Goal: Find specific page/section: Find specific page/section

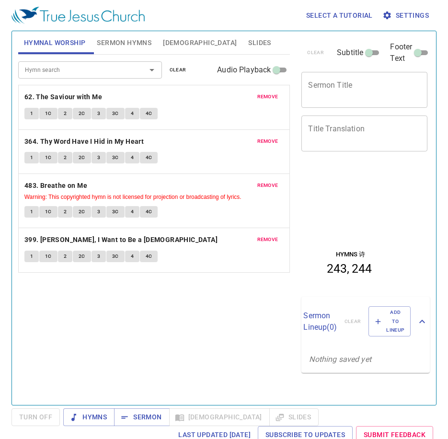
click at [265, 97] on span "remove" at bounding box center [267, 96] width 21 height 9
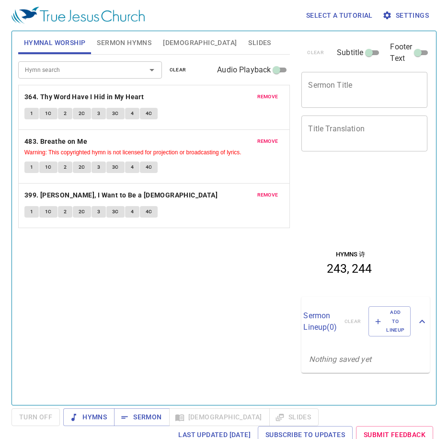
click at [264, 97] on span "remove" at bounding box center [267, 96] width 21 height 9
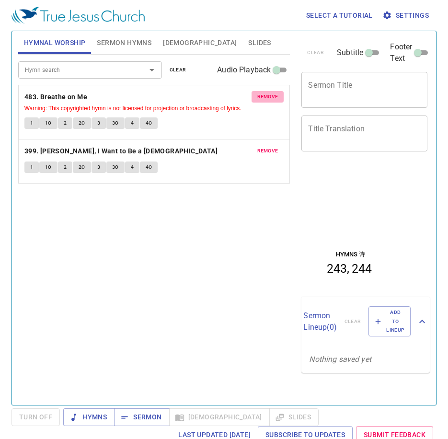
click at [264, 97] on span "remove" at bounding box center [267, 96] width 21 height 9
click at [264, 147] on span "remove" at bounding box center [267, 151] width 21 height 9
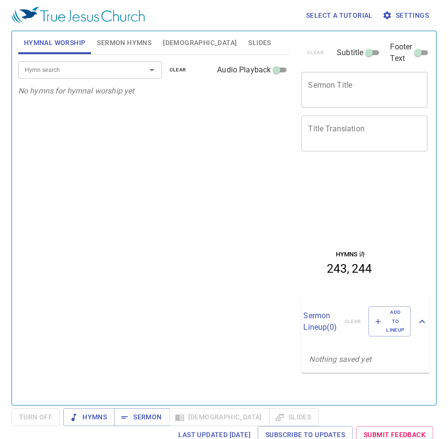
drag, startPoint x: 112, startPoint y: 82, endPoint x: 118, endPoint y: 75, distance: 9.1
click at [115, 78] on div "Hymn search Hymn search clear Audio Playback" at bounding box center [154, 70] width 272 height 31
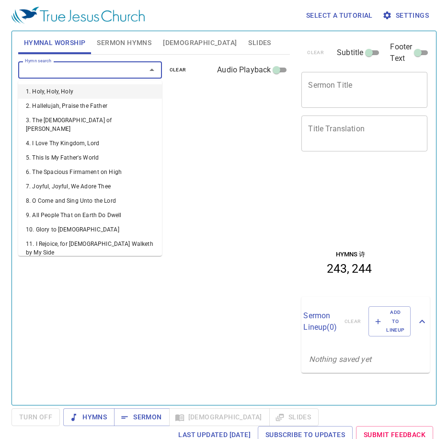
click at [118, 74] on input "Hymn search" at bounding box center [76, 69] width 110 height 11
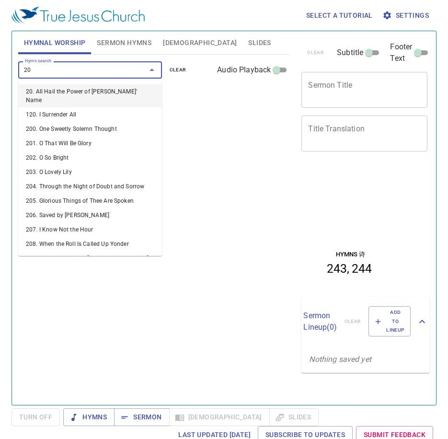
type input "208"
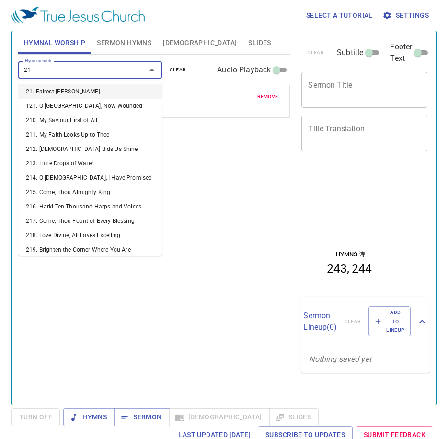
type input "210"
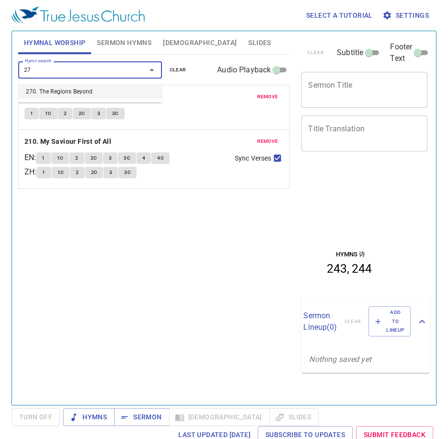
type input "270"
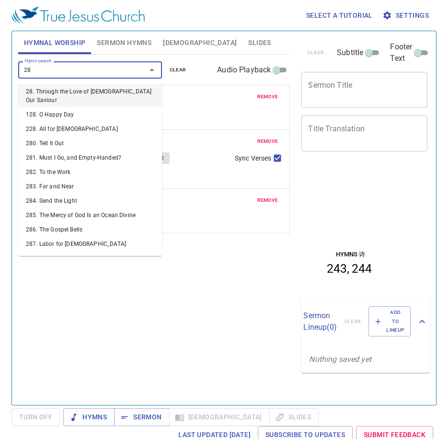
type input "284"
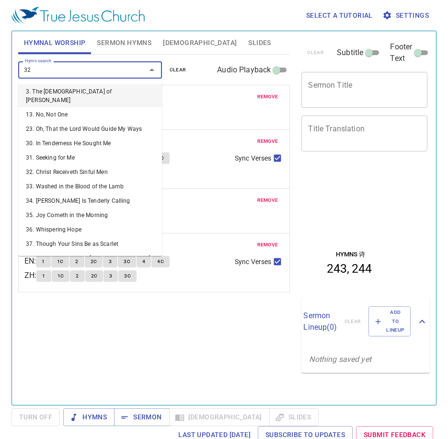
type input "321"
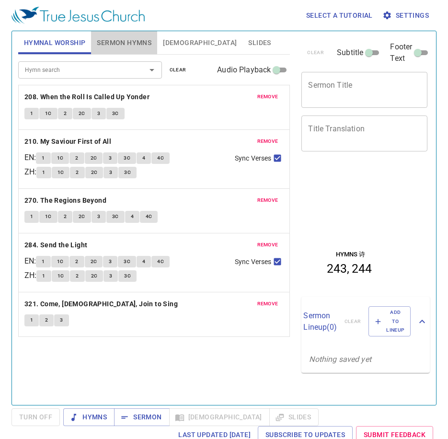
click at [132, 45] on span "Sermon Hymns" at bounding box center [124, 43] width 55 height 12
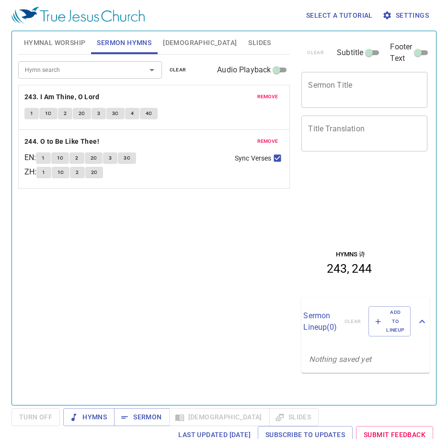
click at [55, 40] on span "Hymnal Worship" at bounding box center [55, 43] width 62 height 12
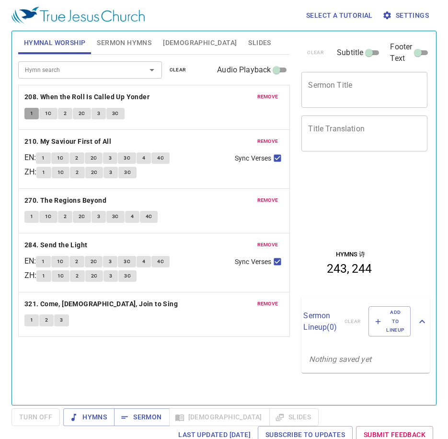
click at [29, 115] on button "1" at bounding box center [31, 113] width 14 height 11
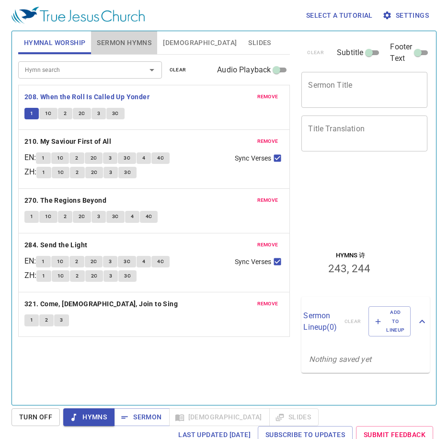
click at [147, 38] on span "Sermon Hymns" at bounding box center [124, 43] width 55 height 12
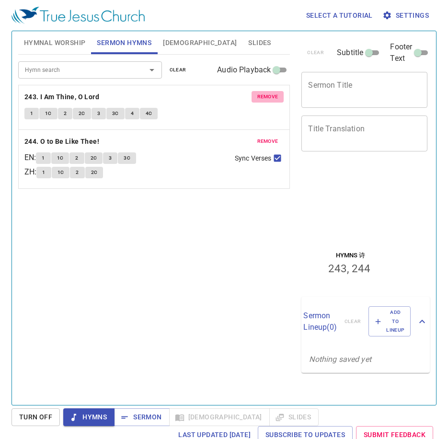
click at [263, 101] on span "remove" at bounding box center [267, 96] width 21 height 9
click at [261, 137] on span "remove" at bounding box center [267, 141] width 21 height 9
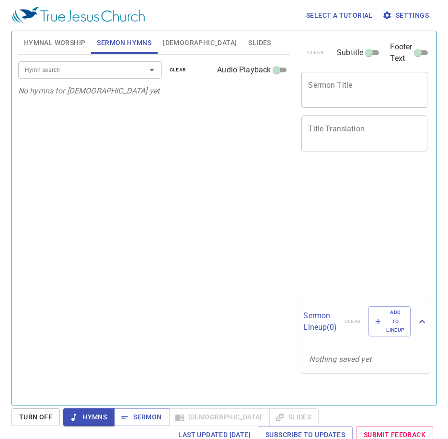
click at [116, 68] on input "Hymn search" at bounding box center [76, 69] width 110 height 11
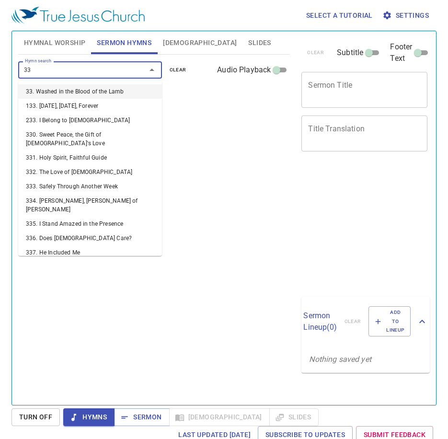
type input "336"
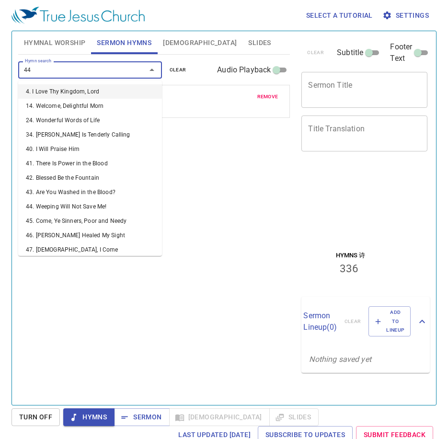
type input "442"
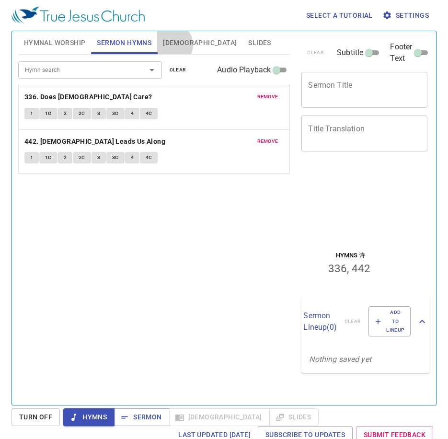
click at [172, 45] on span "[DEMOGRAPHIC_DATA]" at bounding box center [200, 43] width 74 height 12
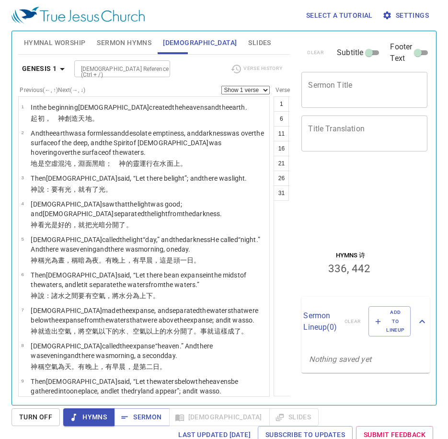
click at [248, 44] on span "Slides" at bounding box center [259, 43] width 23 height 12
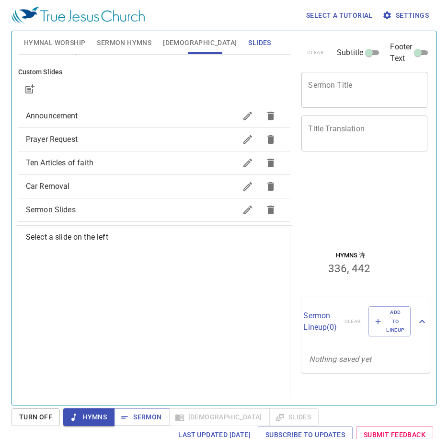
scroll to position [88, 0]
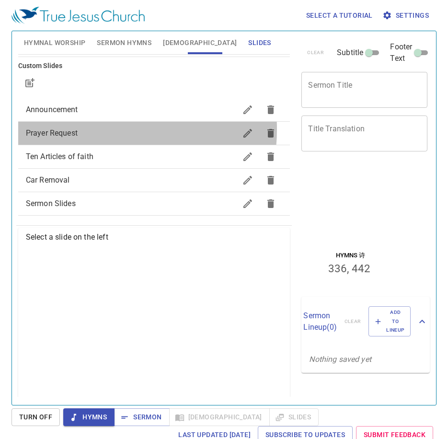
click at [93, 129] on span "Prayer Request" at bounding box center [131, 132] width 211 height 11
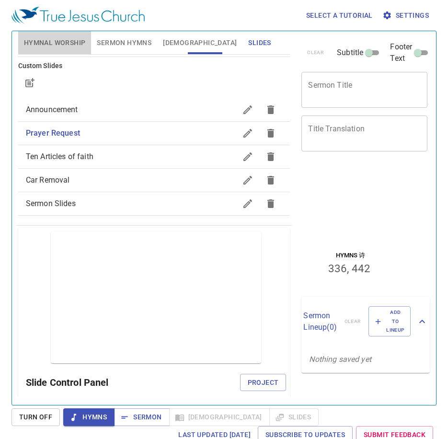
click at [61, 43] on span "Hymnal Worship" at bounding box center [55, 43] width 62 height 12
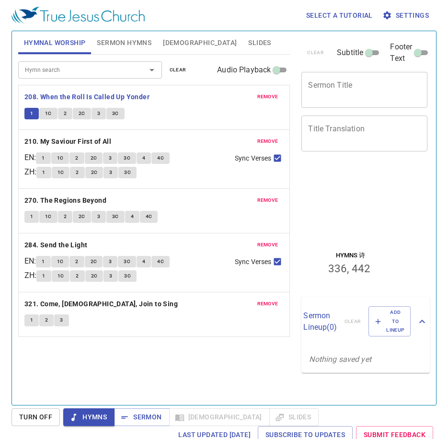
click at [128, 40] on span "Sermon Hymns" at bounding box center [124, 43] width 55 height 12
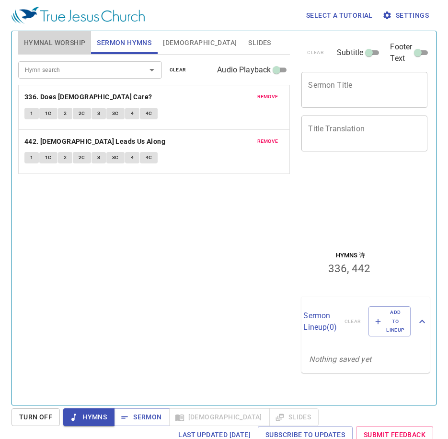
click at [60, 43] on span "Hymnal Worship" at bounding box center [55, 43] width 62 height 12
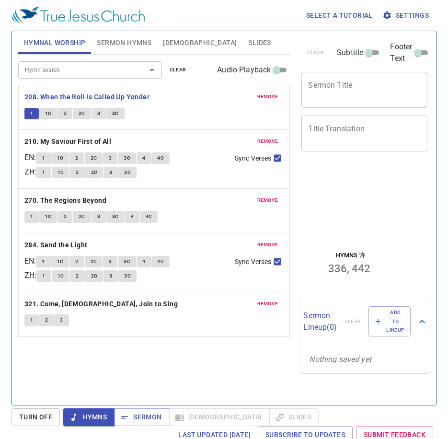
click at [167, 359] on div "Hymn search Hymn search clear Audio Playback remove 208. When the Roll Is Calle…" at bounding box center [154, 226] width 272 height 342
click at [112, 375] on div "Hymn search Hymn search clear Audio Playback remove 208. When the Roll Is Calle…" at bounding box center [154, 226] width 272 height 342
click at [128, 45] on span "Sermon Hymns" at bounding box center [124, 43] width 55 height 12
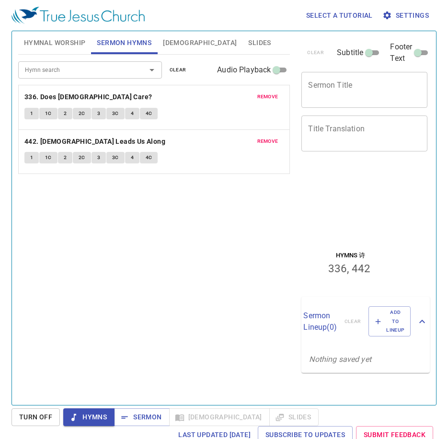
click at [63, 45] on span "Hymnal Worship" at bounding box center [55, 43] width 62 height 12
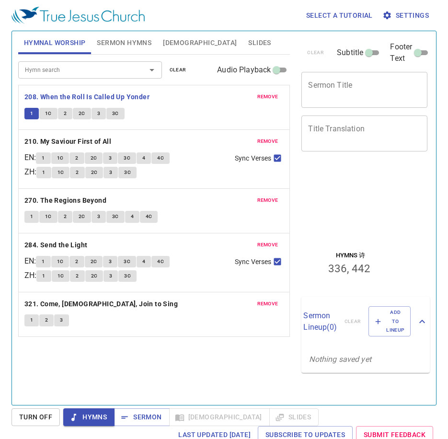
click at [130, 42] on span "Sermon Hymns" at bounding box center [124, 43] width 55 height 12
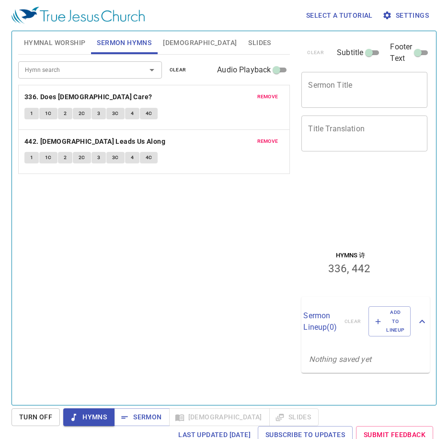
click at [135, 72] on div at bounding box center [145, 69] width 25 height 13
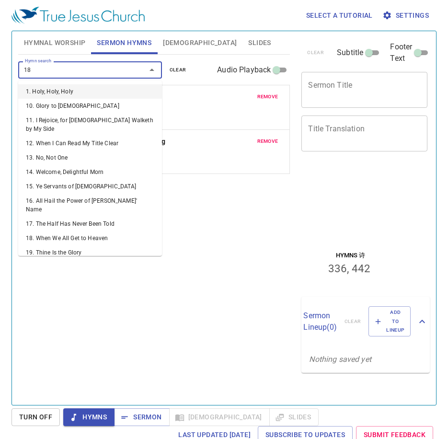
type input "182"
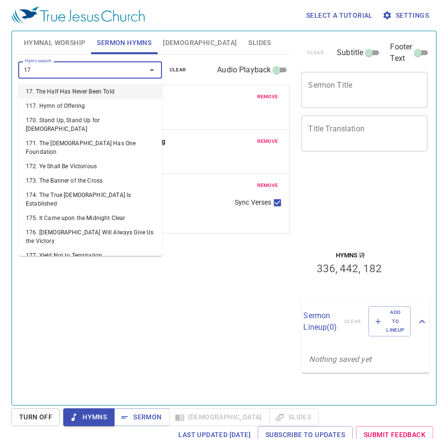
type input "176"
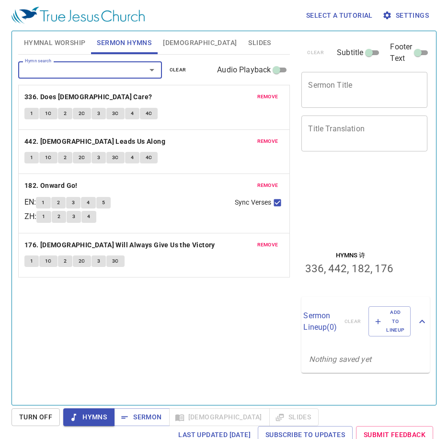
click at [260, 186] on span "remove" at bounding box center [267, 185] width 21 height 9
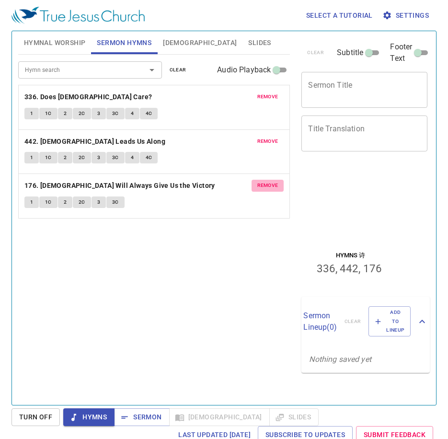
click at [260, 186] on span "remove" at bounding box center [267, 185] width 21 height 9
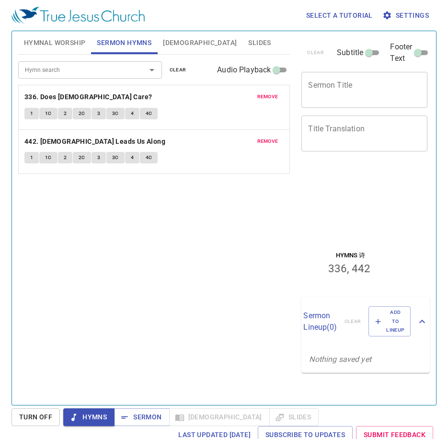
drag, startPoint x: 80, startPoint y: 45, endPoint x: 86, endPoint y: 45, distance: 5.3
click at [80, 46] on span "Hymnal Worship" at bounding box center [55, 43] width 62 height 12
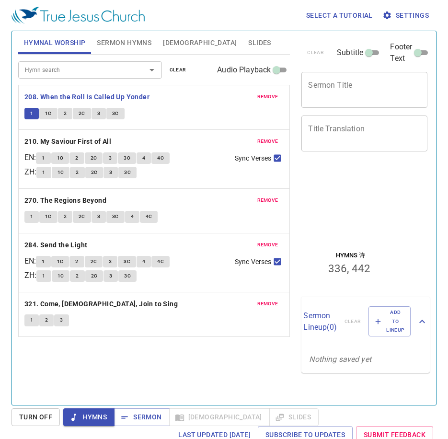
click at [66, 361] on div "Hymn search Hymn search clear Audio Playback remove 208. When the Roll Is Calle…" at bounding box center [154, 226] width 272 height 342
click at [67, 359] on div "Hymn search Hymn search clear Audio Playback remove 208. When the Roll Is Calle…" at bounding box center [154, 226] width 272 height 342
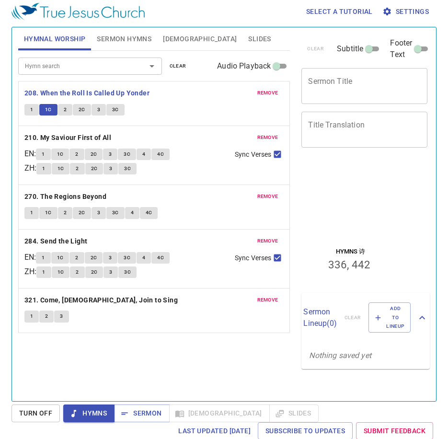
scroll to position [4, 0]
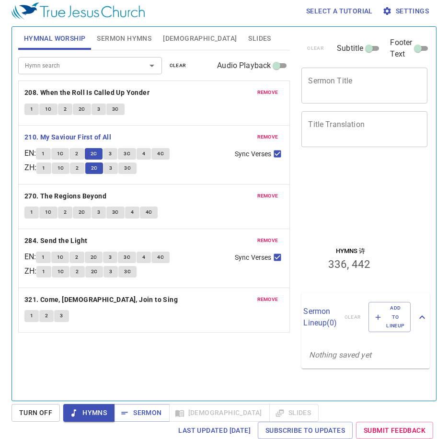
scroll to position [4, 0]
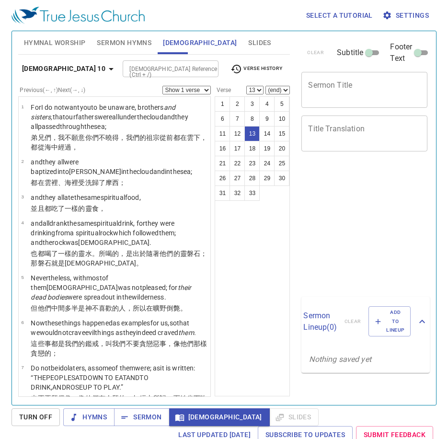
select select "13"
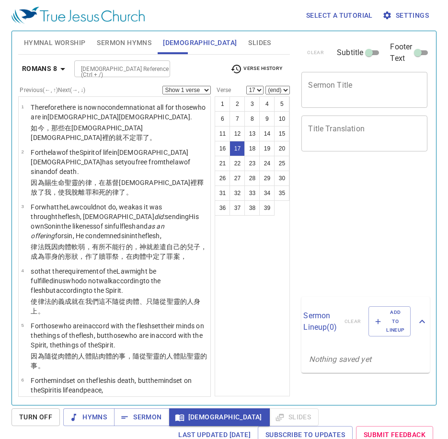
select select "17"
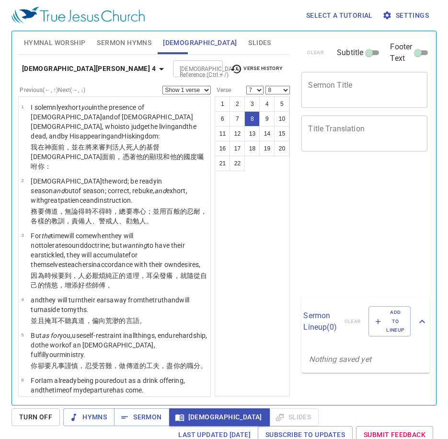
select select "7"
select select "8"
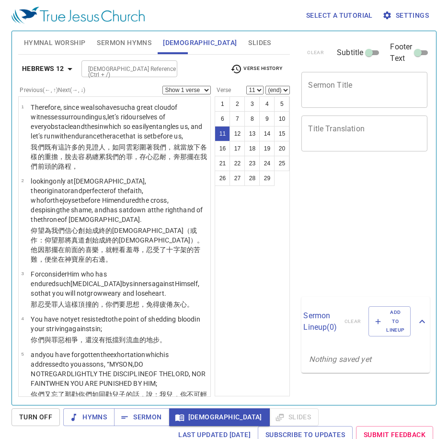
select select "11"
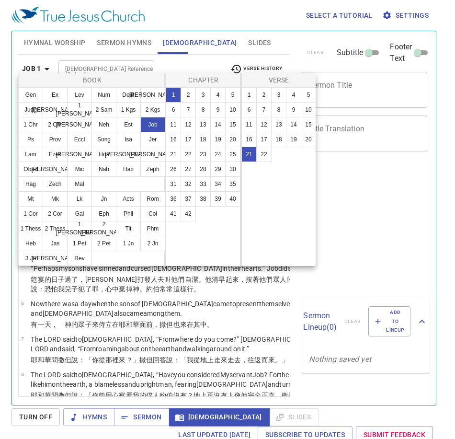
select select "21"
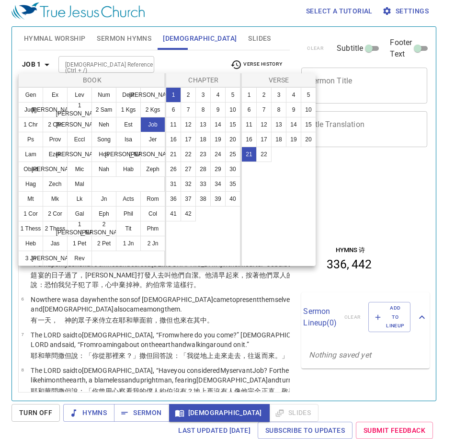
scroll to position [910, 0]
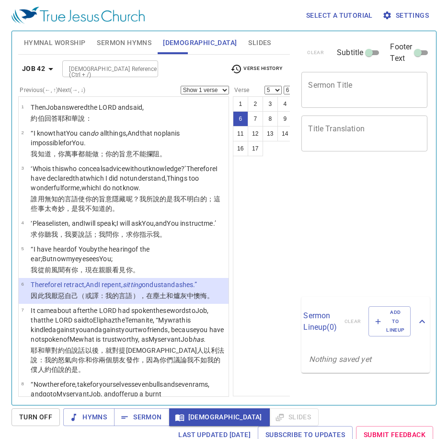
select select "5"
select select "6"
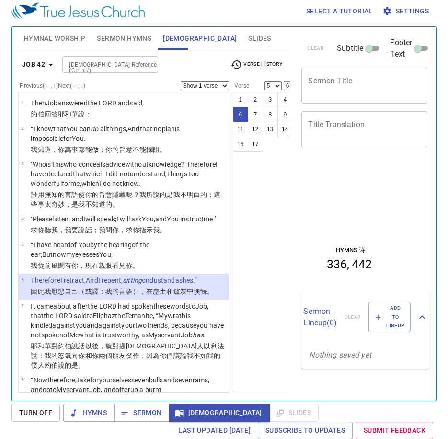
scroll to position [4, 0]
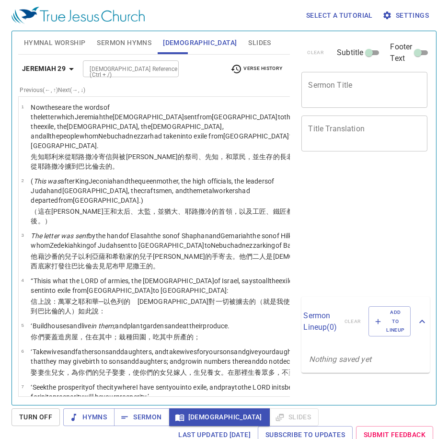
select select "11"
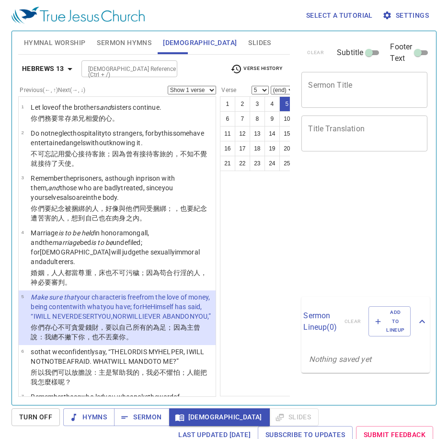
select select "5"
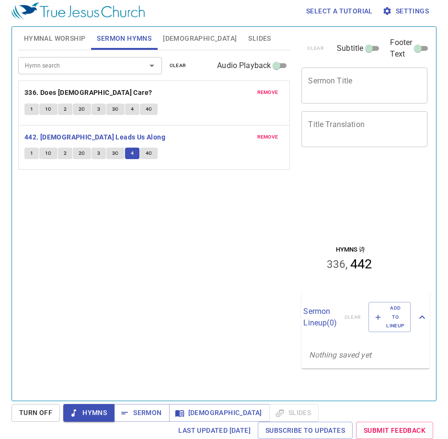
scroll to position [4, 0]
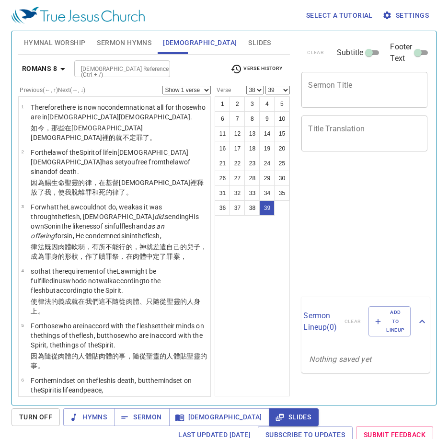
select select "38"
select select "39"
select select "38"
select select "39"
select select "38"
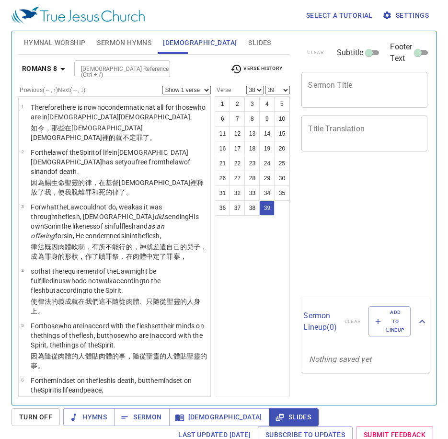
select select "39"
